Goal: Check status: Check status

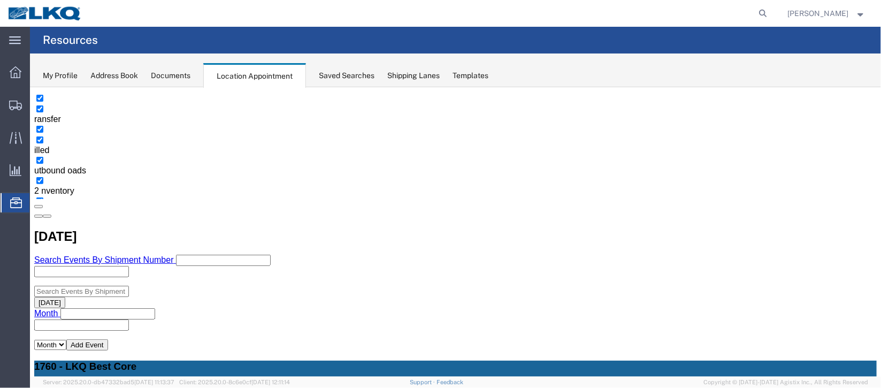
scroll to position [160, 0]
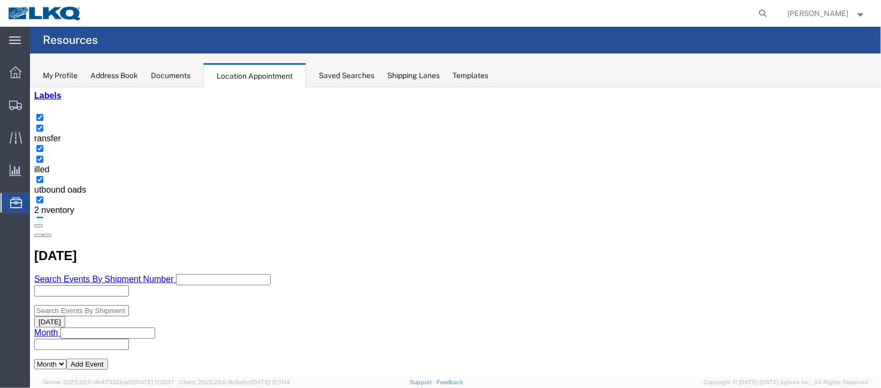
drag, startPoint x: 351, startPoint y: 302, endPoint x: 355, endPoint y: 313, distance: 11.8
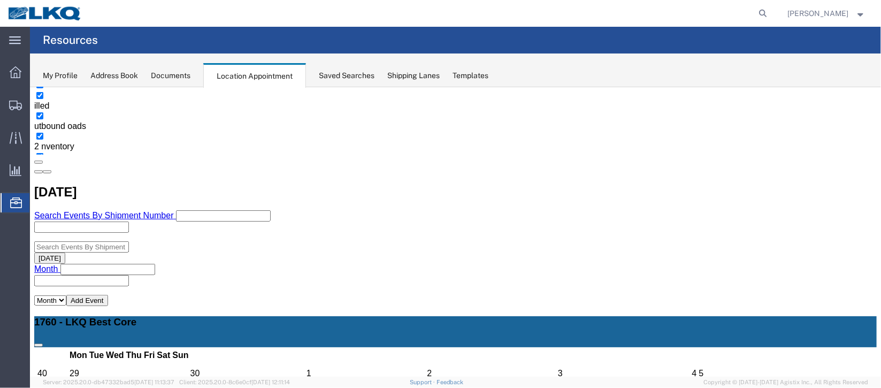
scroll to position [240, 0]
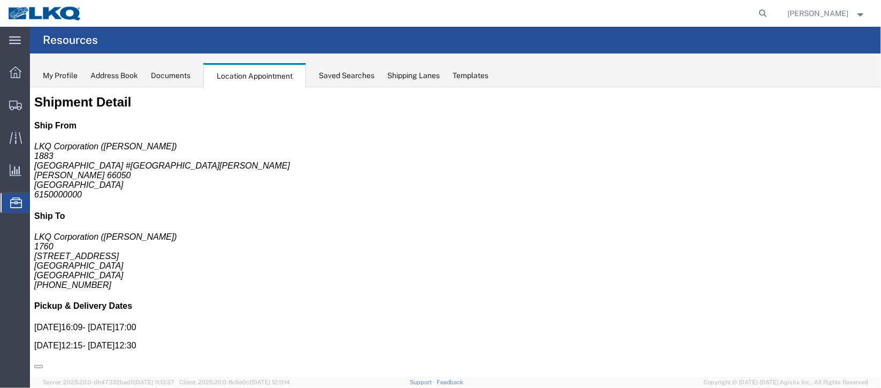
scroll to position [0, 0]
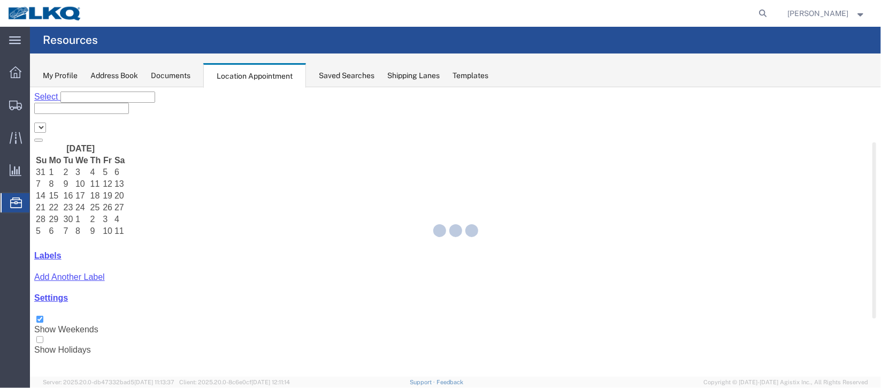
select select "27634"
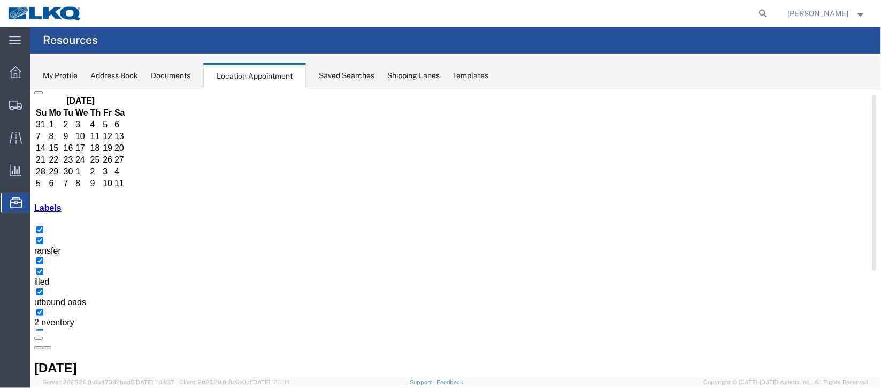
scroll to position [80, 0]
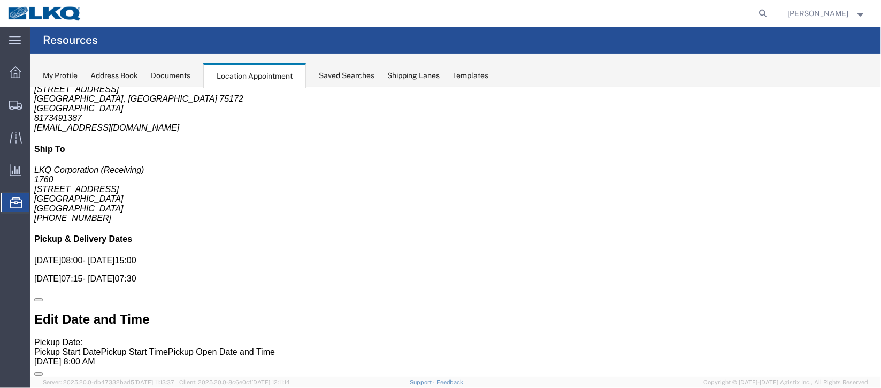
scroll to position [0, 0]
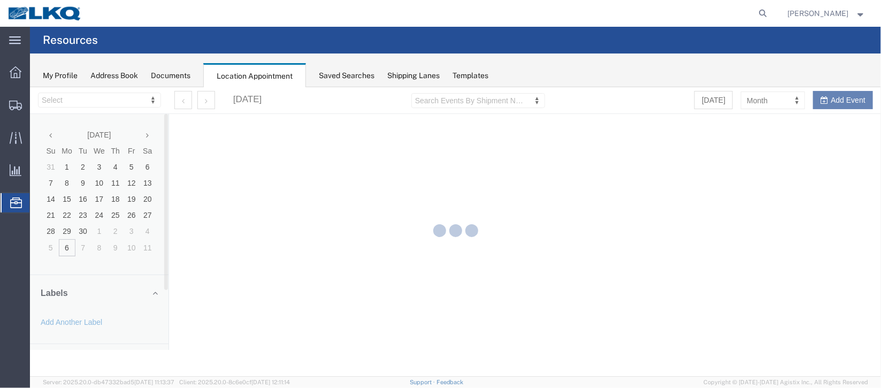
select select "27634"
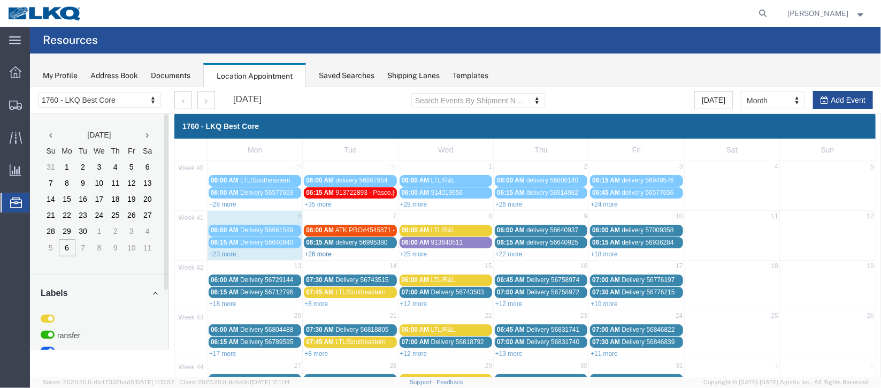
click at [326, 254] on link "+26 more" at bounding box center [317, 253] width 27 height 7
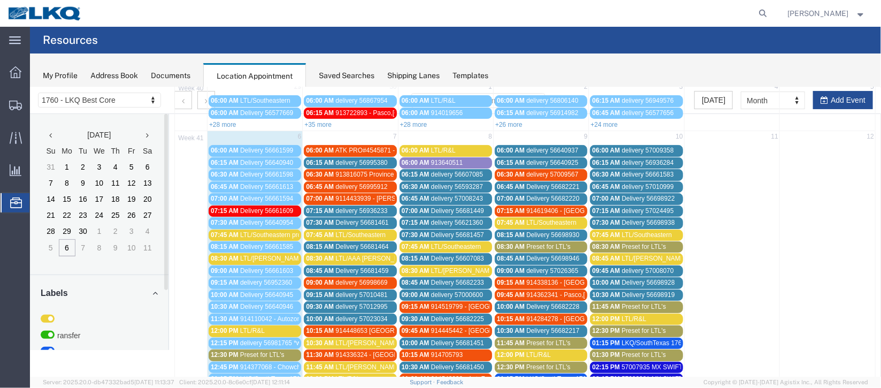
scroll to position [160, 0]
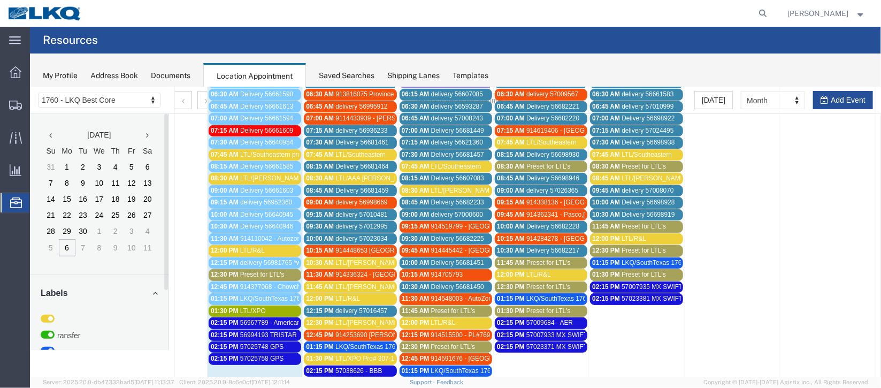
click at [348, 139] on span "Delivery 56681461" at bounding box center [361, 141] width 53 height 7
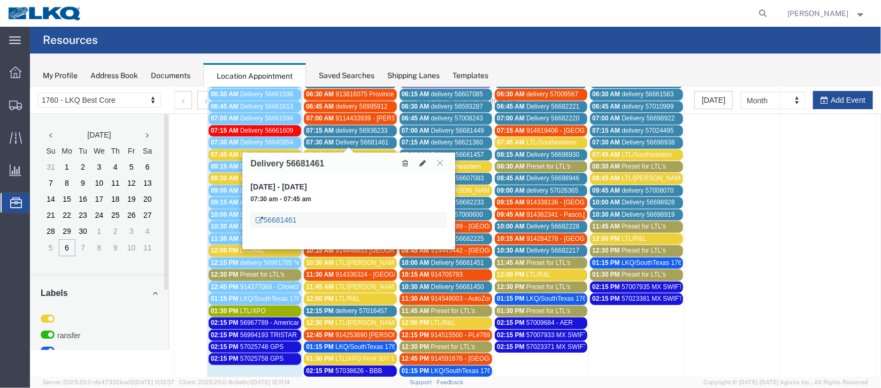
click at [283, 223] on link "56681461" at bounding box center [275, 219] width 41 height 11
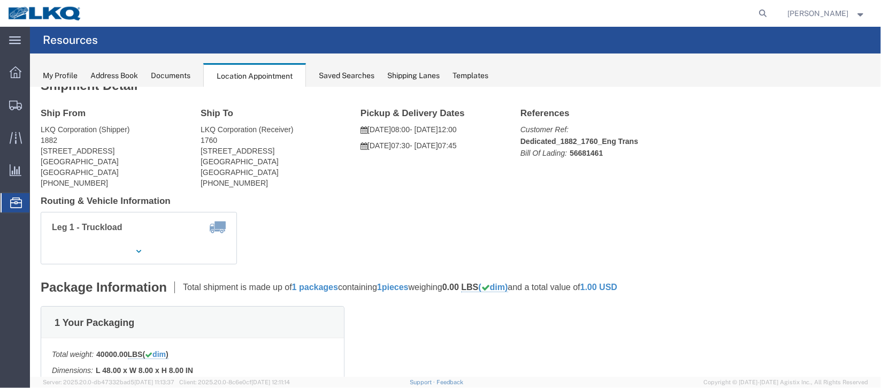
scroll to position [0, 0]
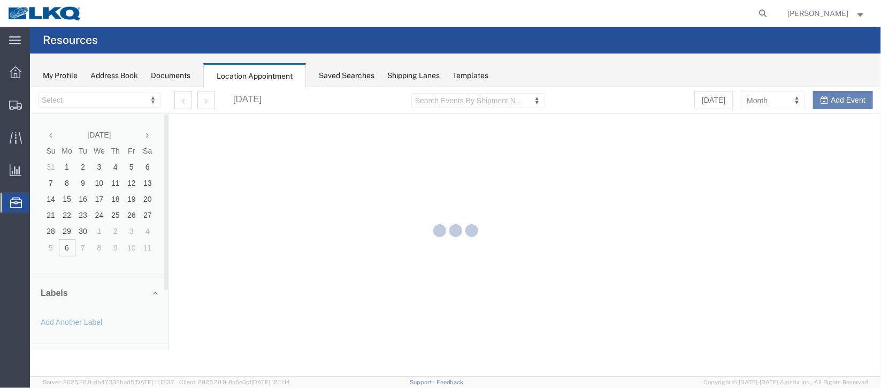
select select "27634"
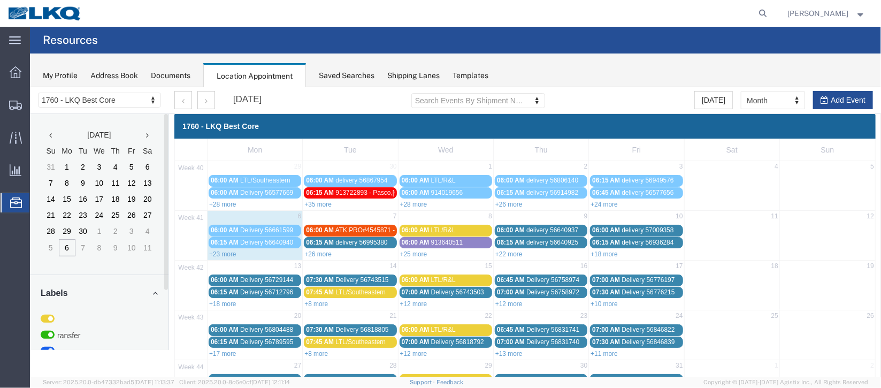
click at [217, 250] on link "+23 more" at bounding box center [222, 253] width 27 height 7
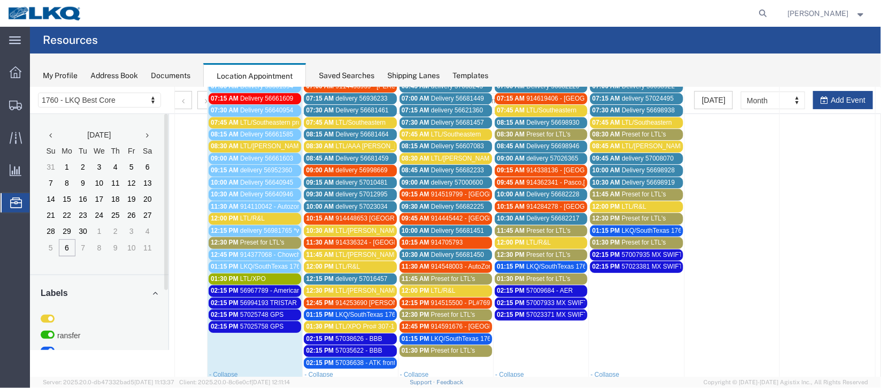
scroll to position [160, 0]
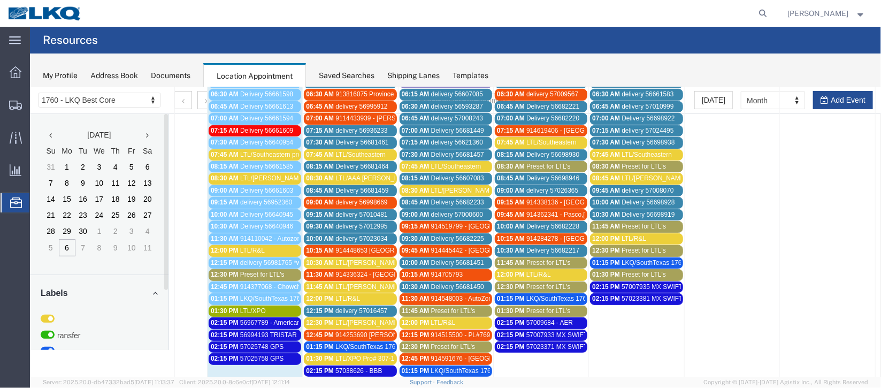
click at [359, 90] on span "913816075 Province Forge [PERSON_NAME]" at bounding box center [400, 93] width 131 height 7
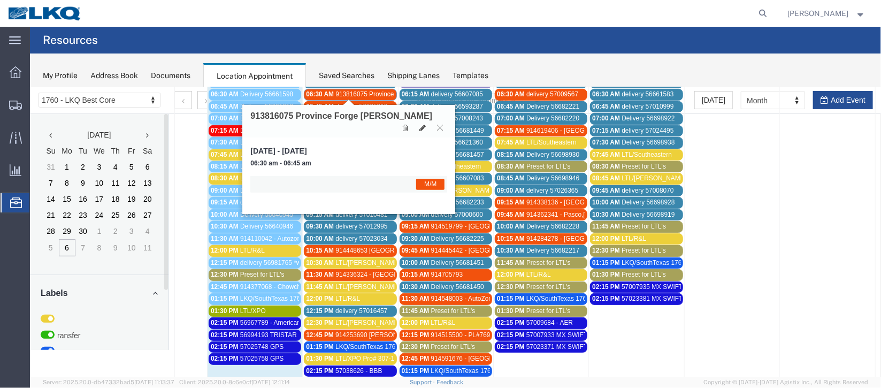
click at [436, 127] on icon at bounding box center [439, 127] width 6 height 6
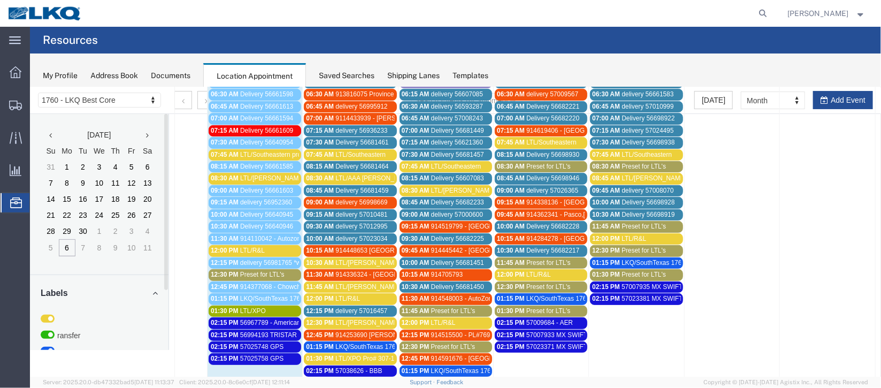
click at [329, 104] on span "06:45 AM" at bounding box center [319, 105] width 28 height 7
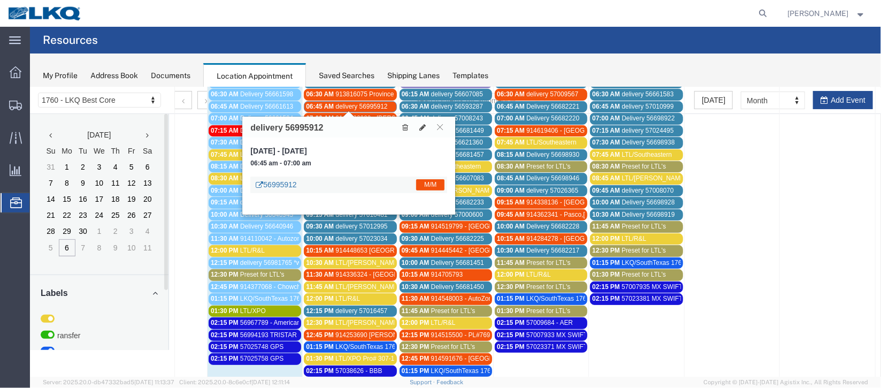
click at [281, 182] on link "56995912" at bounding box center [275, 184] width 41 height 11
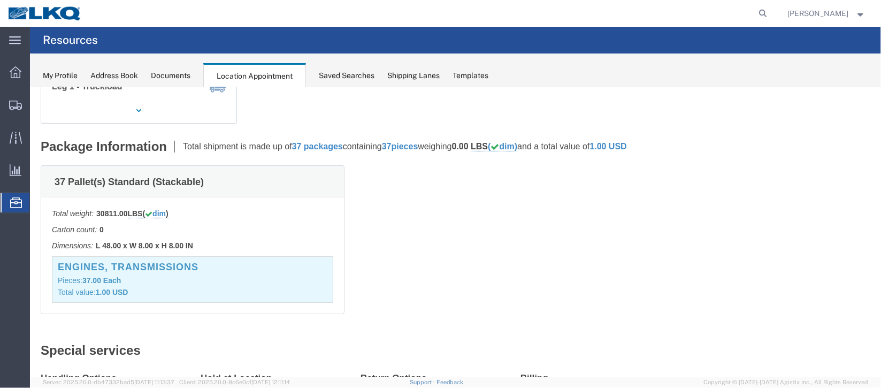
scroll to position [0, 0]
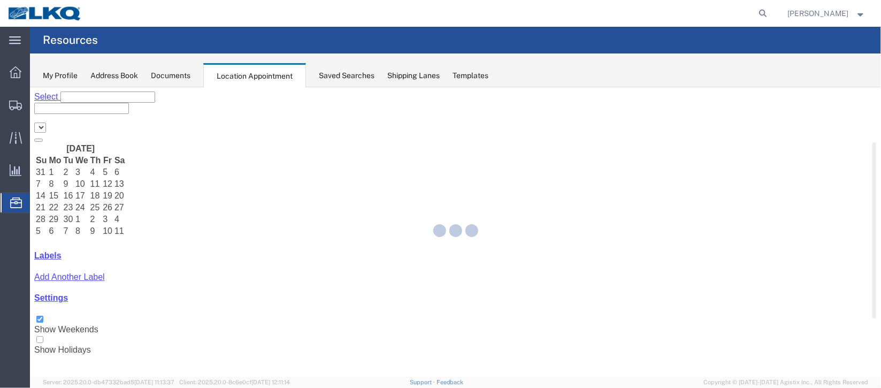
select select "27634"
